Goal: Information Seeking & Learning: Find specific fact

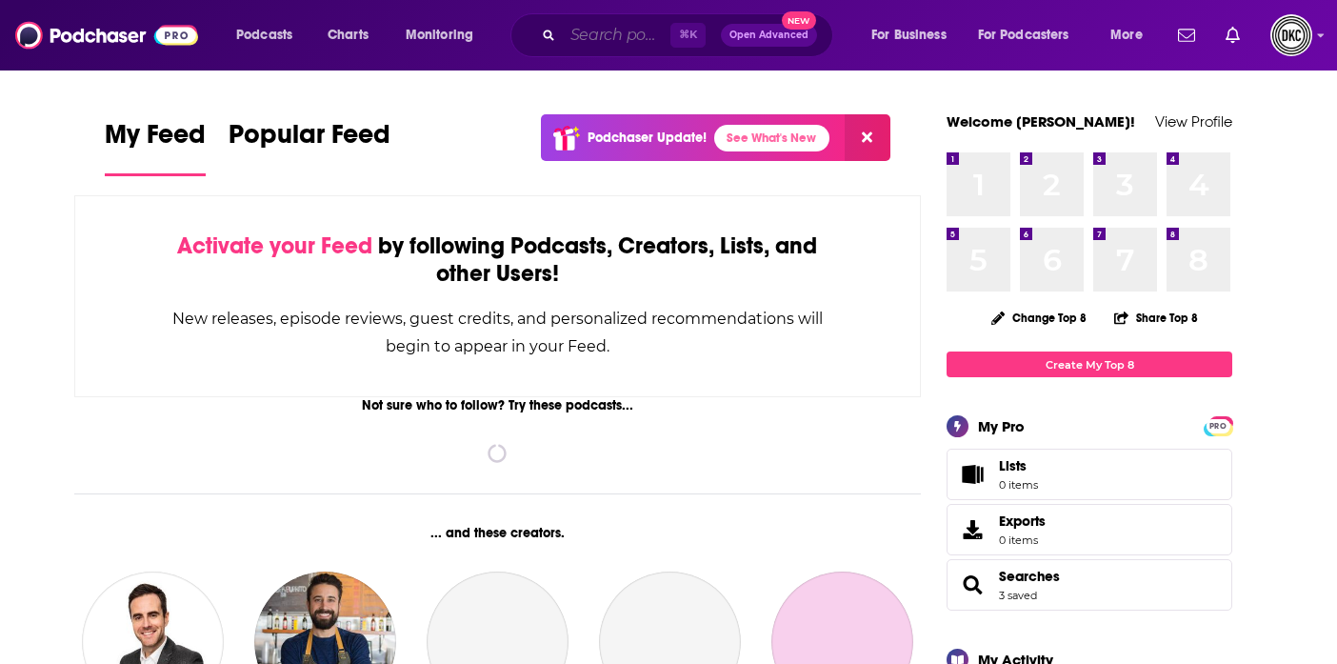
click at [568, 36] on input "Search podcasts, credits, & more..." at bounding box center [617, 35] width 108 height 30
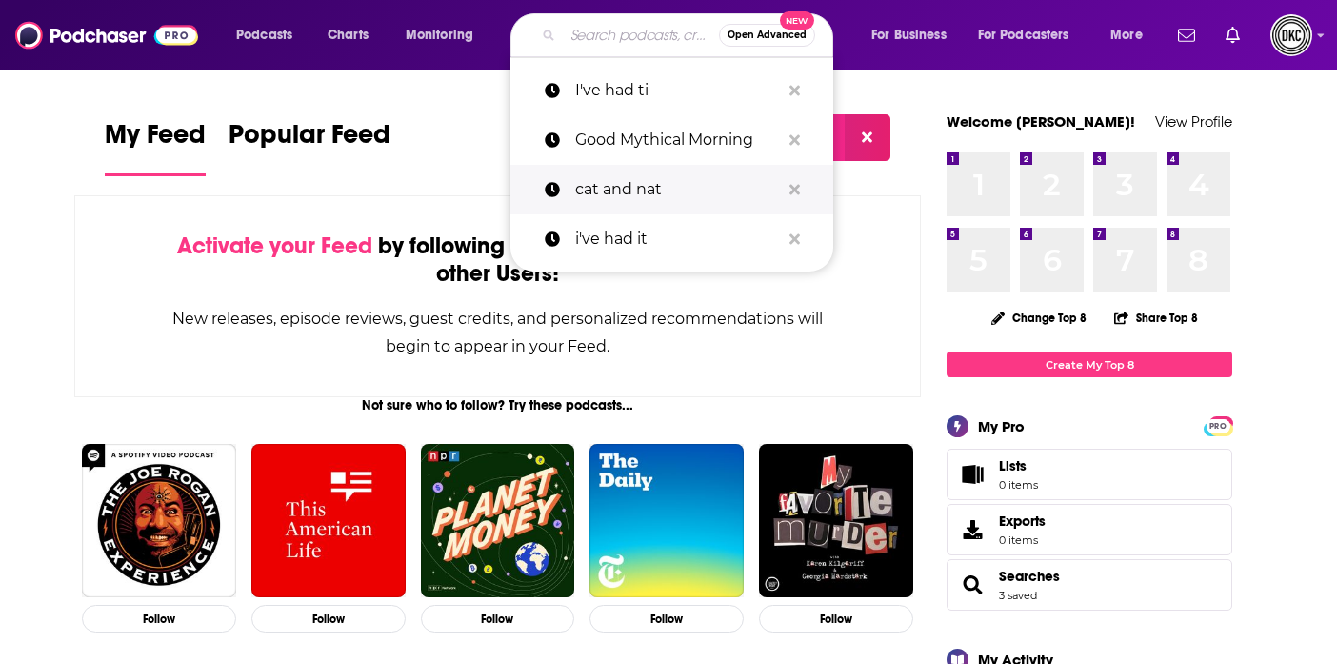
click at [622, 207] on p "cat and nat" at bounding box center [677, 190] width 205 height 50
type input "cat and nat"
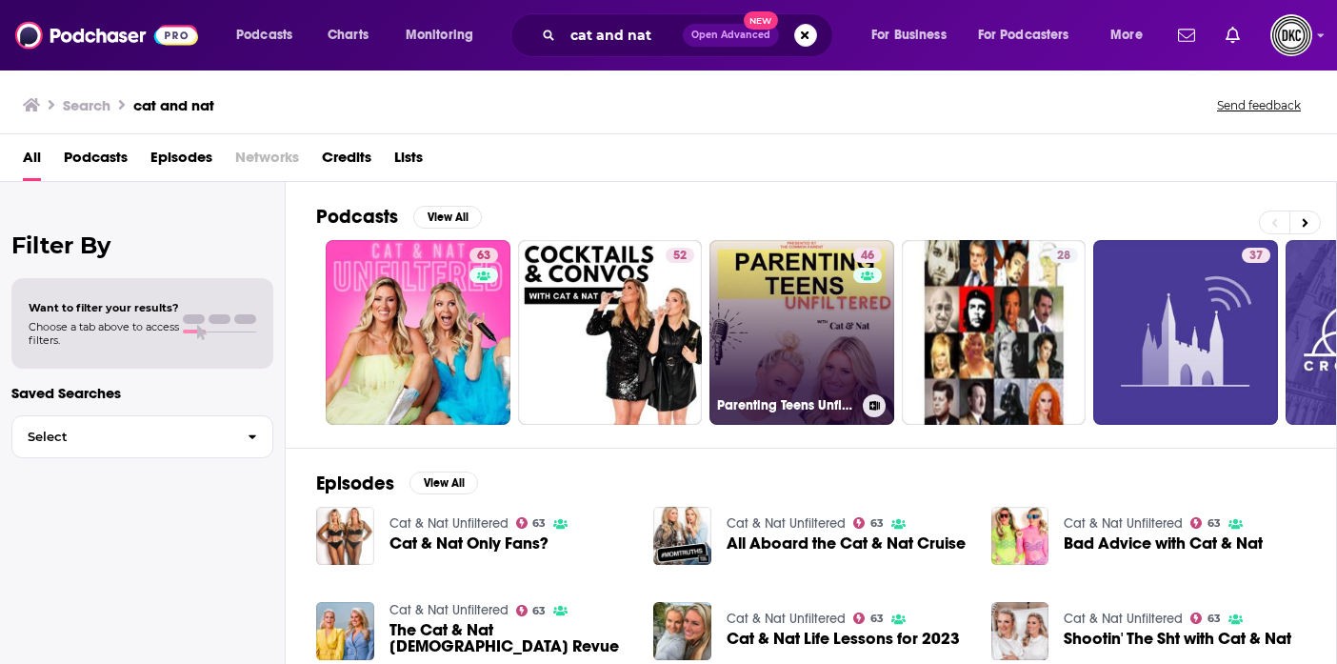
click at [743, 273] on link "46 Parenting Teens Unfiltered with Cat & Nat" at bounding box center [801, 332] width 185 height 185
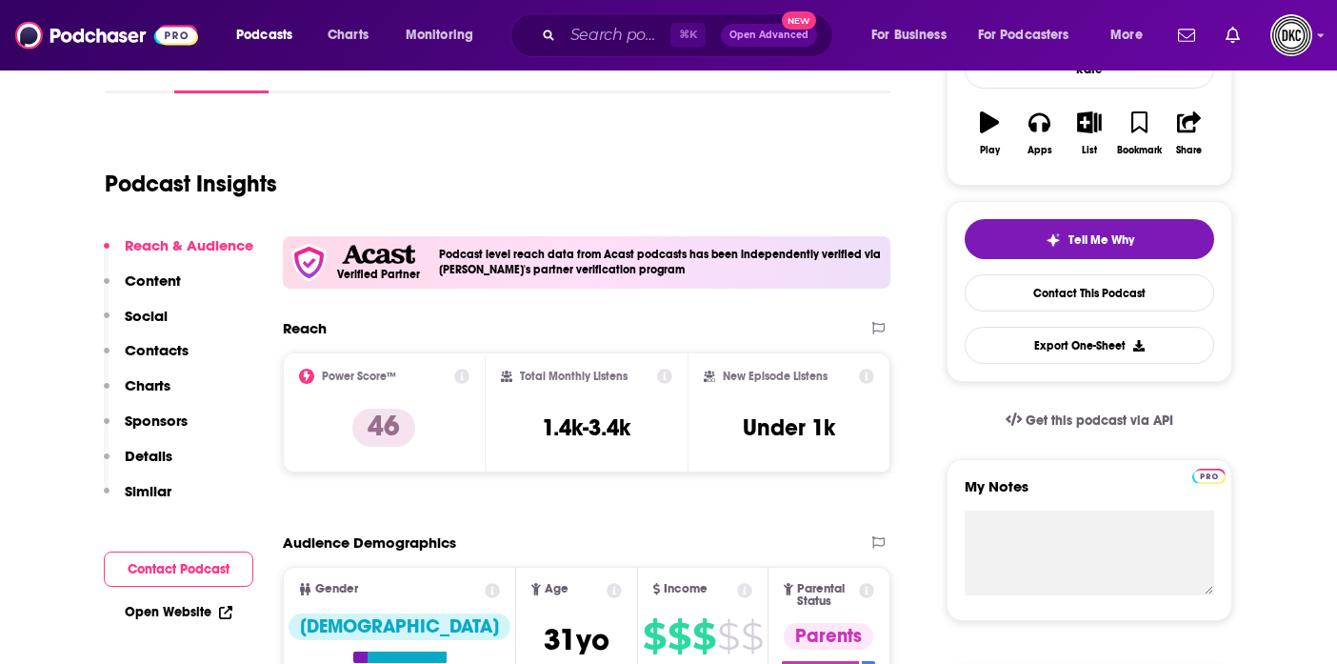
scroll to position [334, 0]
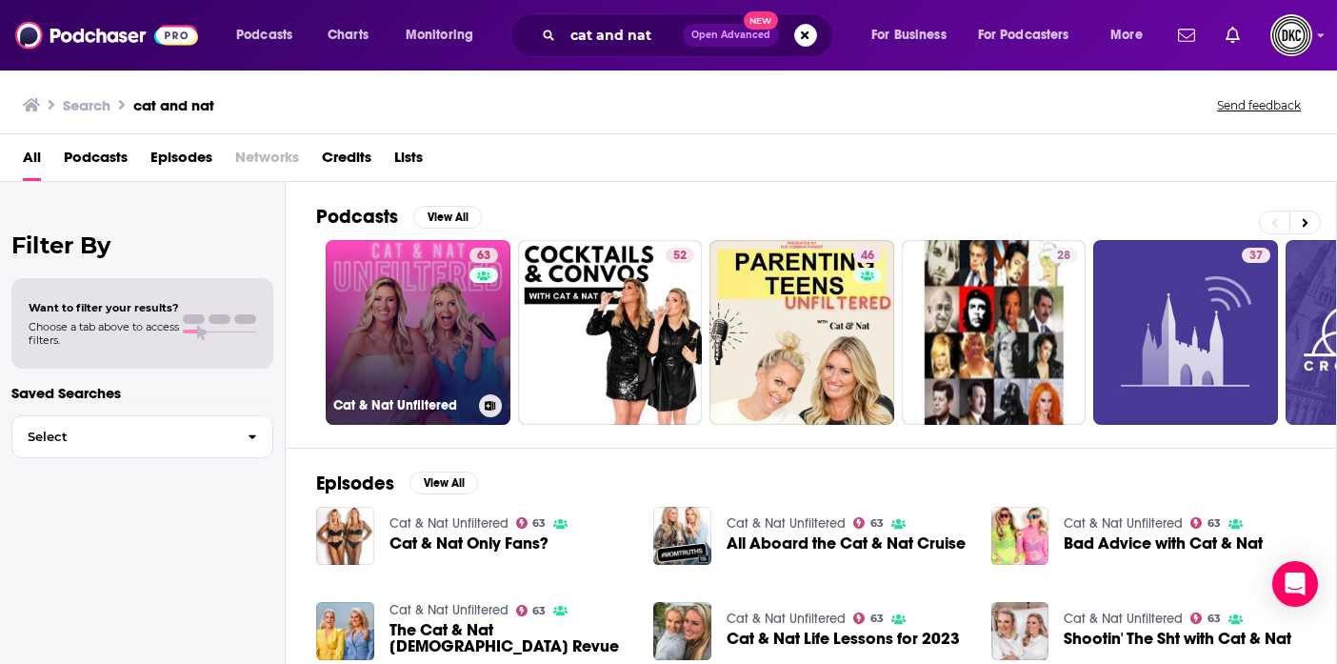
click at [432, 273] on link "63 Cat & Nat Unfiltered" at bounding box center [418, 332] width 185 height 185
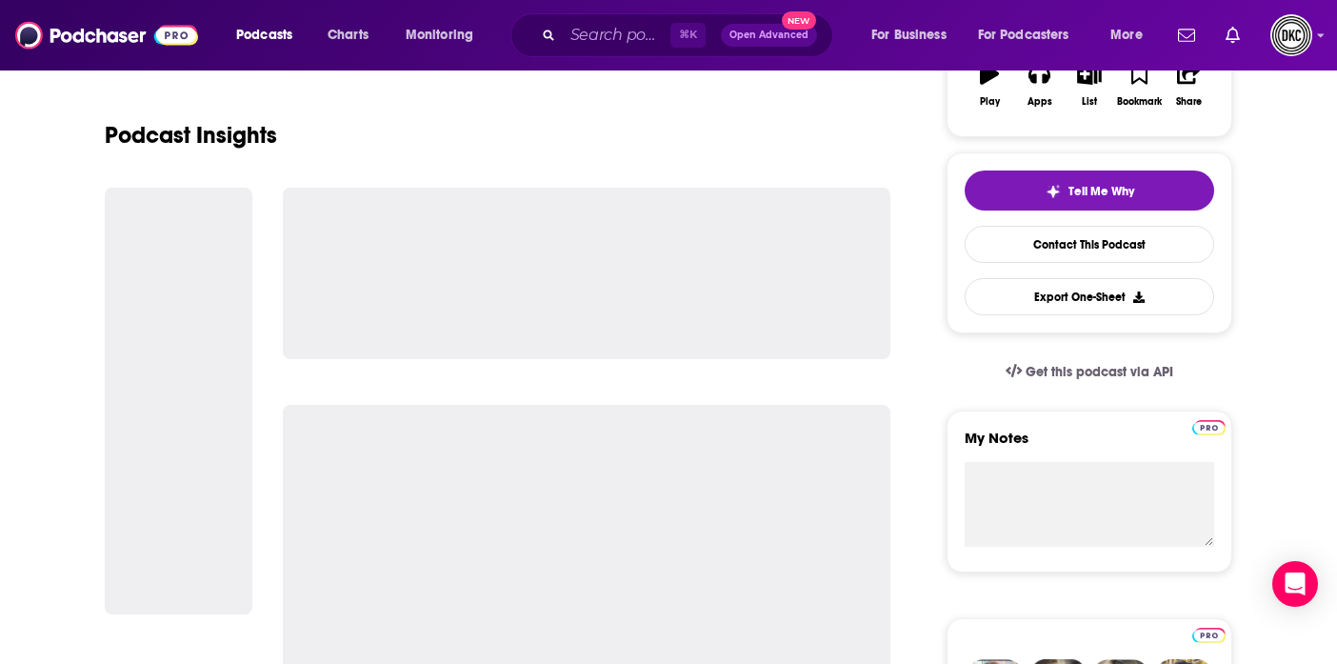
scroll to position [369, 0]
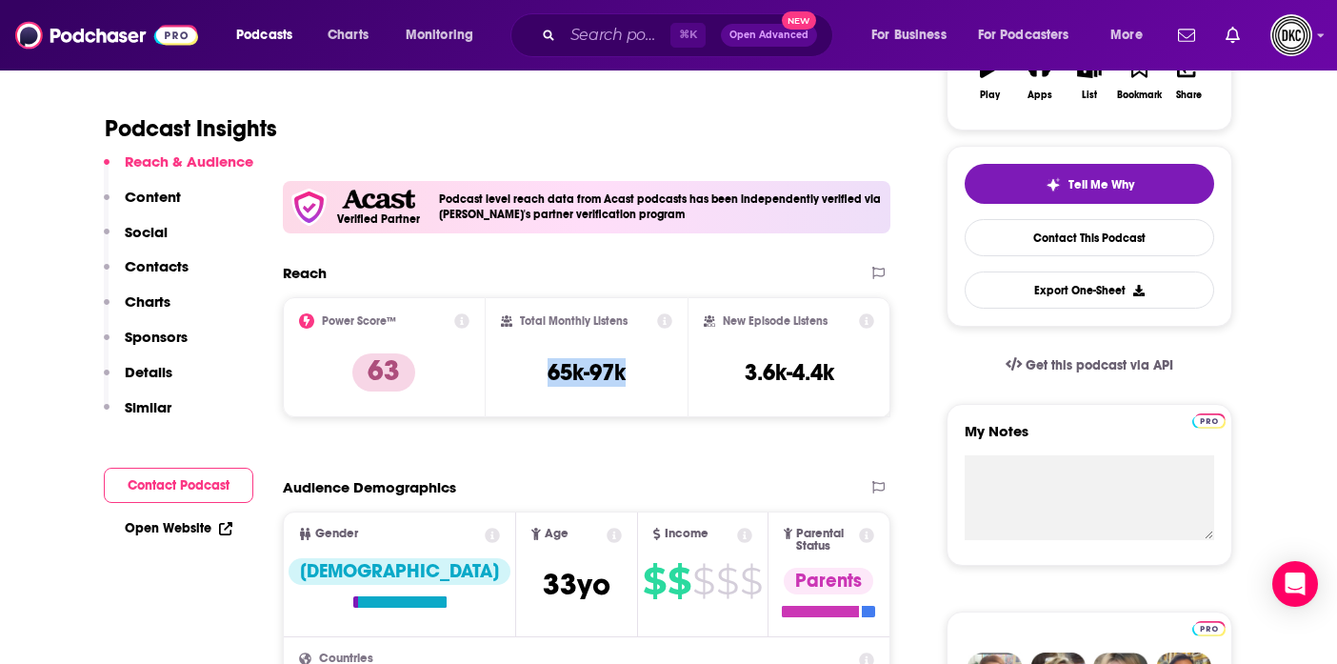
drag, startPoint x: 541, startPoint y: 376, endPoint x: 652, endPoint y: 375, distance: 111.4
click at [652, 375] on div "Total Monthly Listens 65k-97k" at bounding box center [587, 357] width 172 height 88
copy h3 "65k-97k"
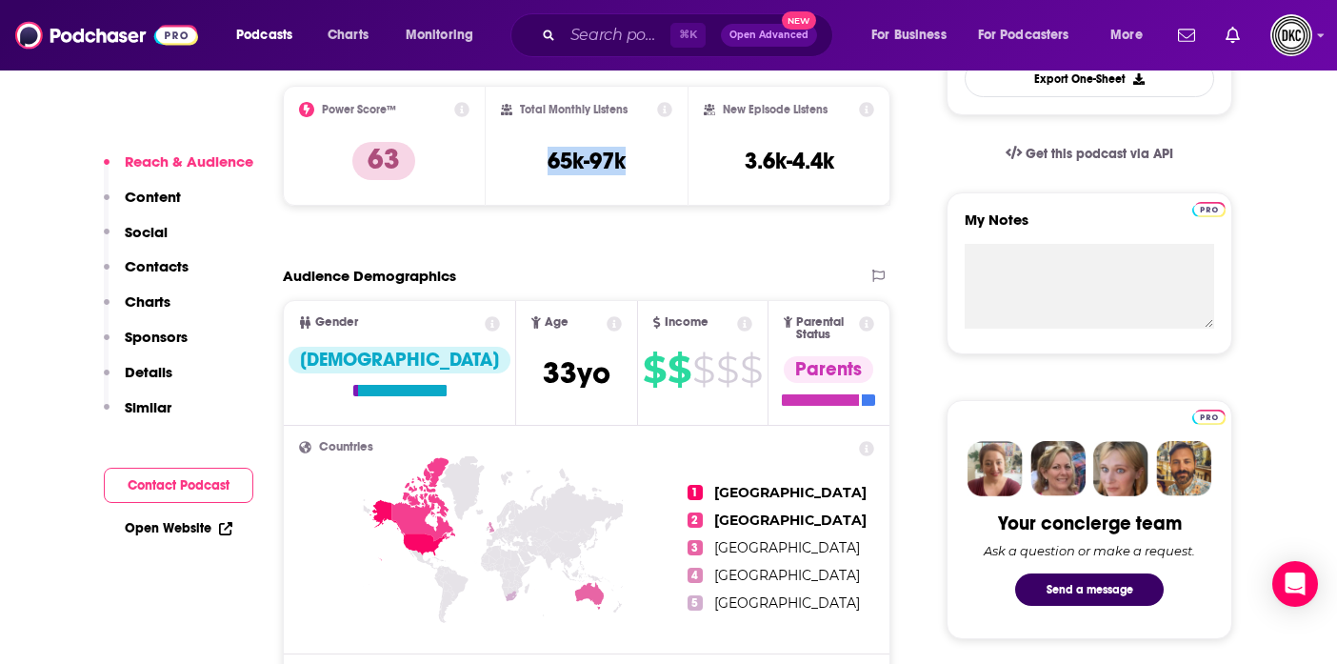
scroll to position [581, 0]
